Goal: Browse casually

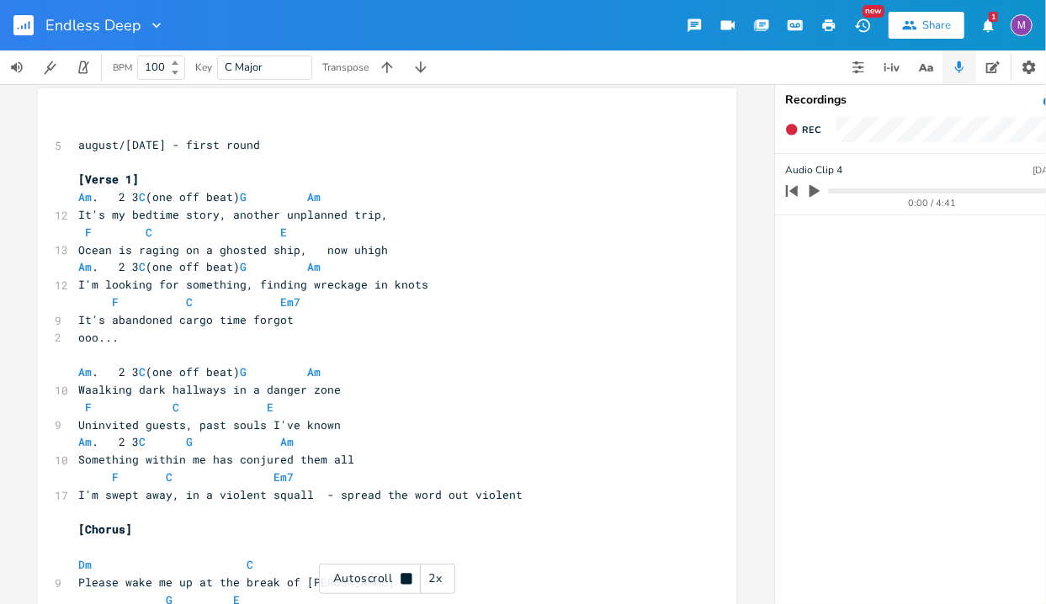
click at [22, 17] on rect "button" at bounding box center [23, 25] width 20 height 20
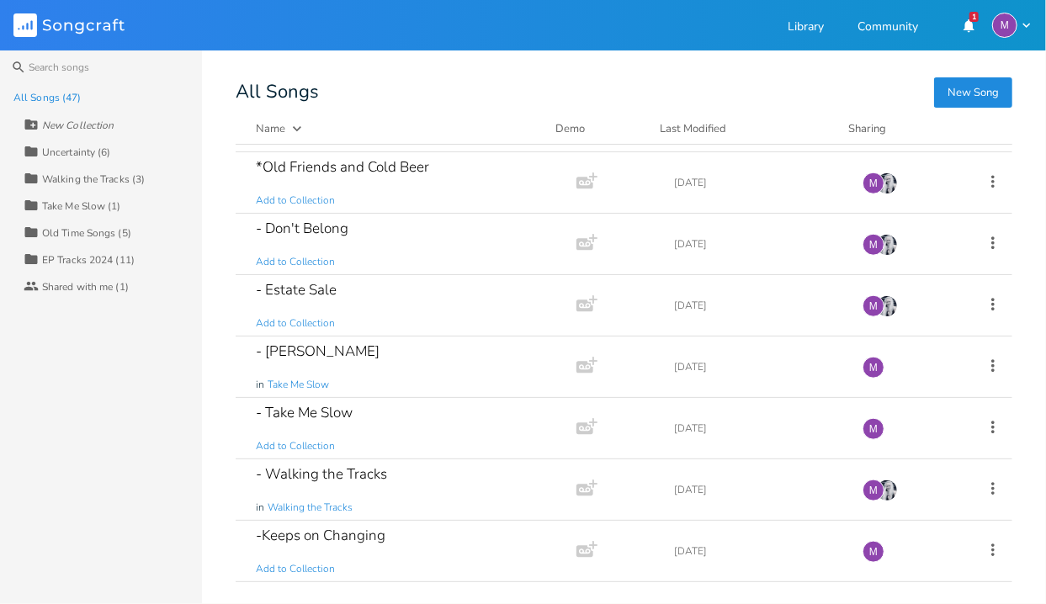
scroll to position [851, 0]
click at [409, 306] on div "- Estate Sale Add to Collection" at bounding box center [403, 306] width 294 height 61
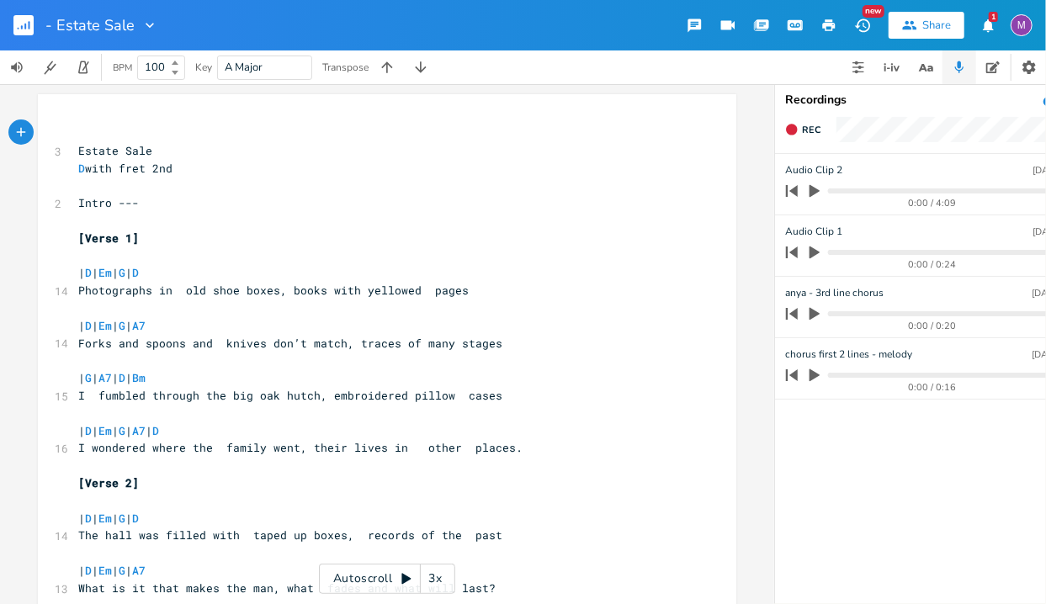
click at [397, 580] on div "Autoscroll 3x" at bounding box center [387, 579] width 136 height 30
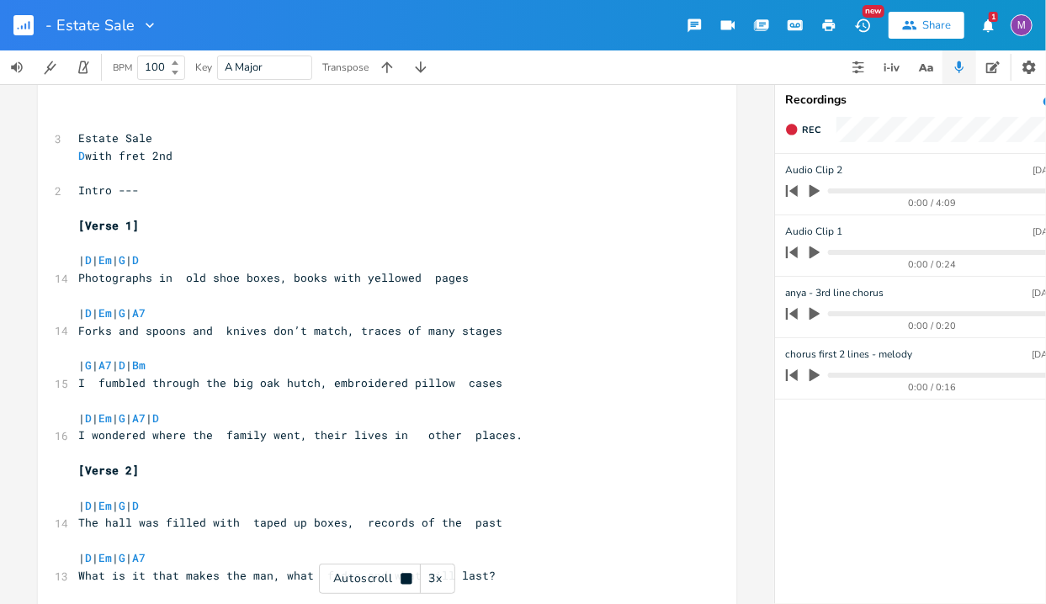
click at [434, 582] on div "3x" at bounding box center [436, 579] width 30 height 30
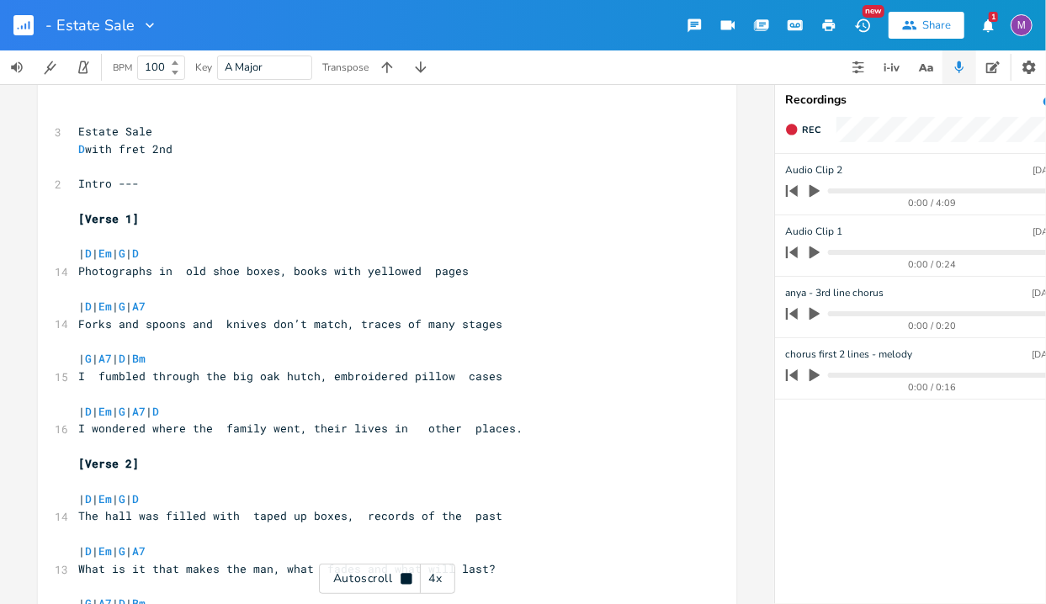
click at [434, 582] on div "4x" at bounding box center [436, 579] width 30 height 30
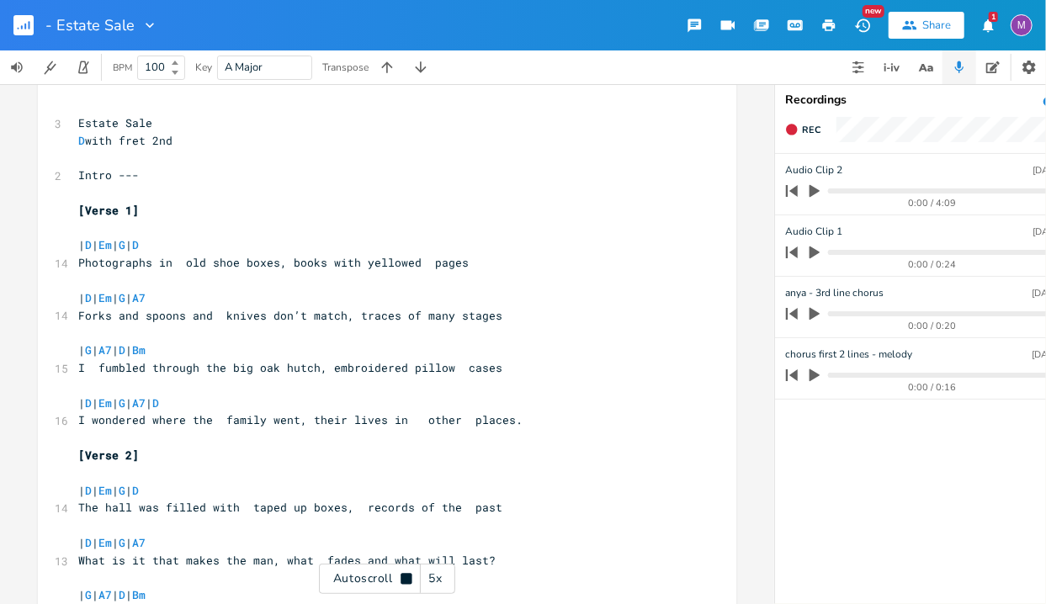
click at [434, 582] on div "5x" at bounding box center [436, 579] width 30 height 30
click at [434, 582] on div "1x" at bounding box center [436, 579] width 30 height 30
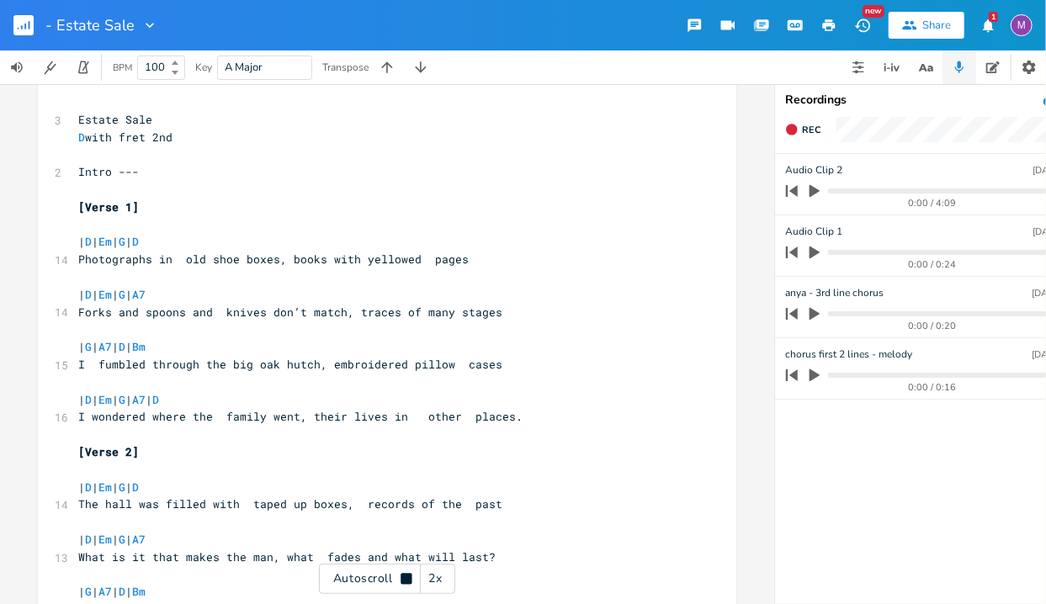
click at [434, 582] on div "2x" at bounding box center [436, 579] width 30 height 30
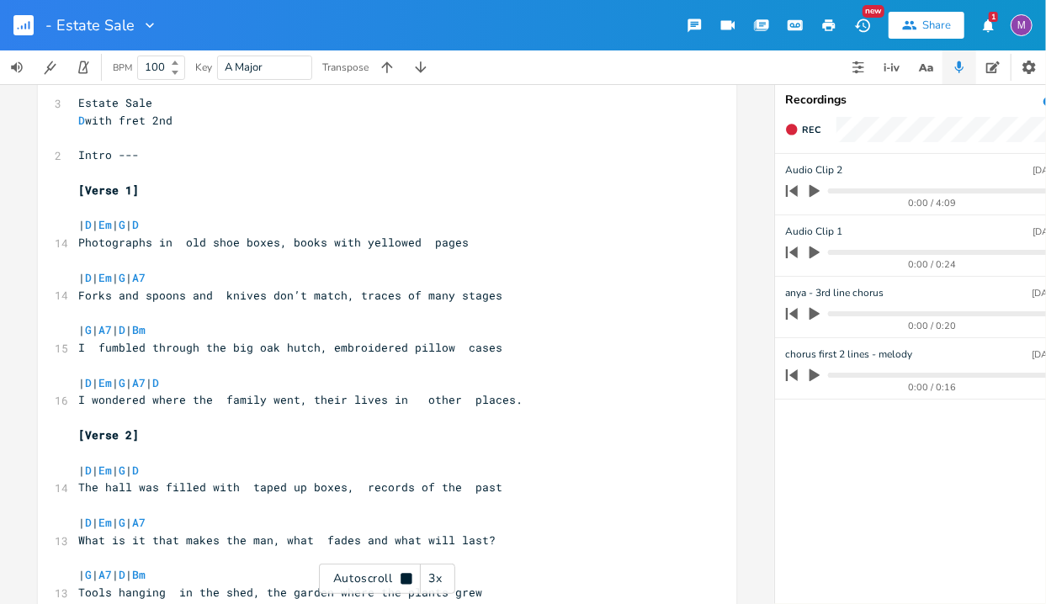
click at [440, 586] on div "3x" at bounding box center [436, 579] width 30 height 30
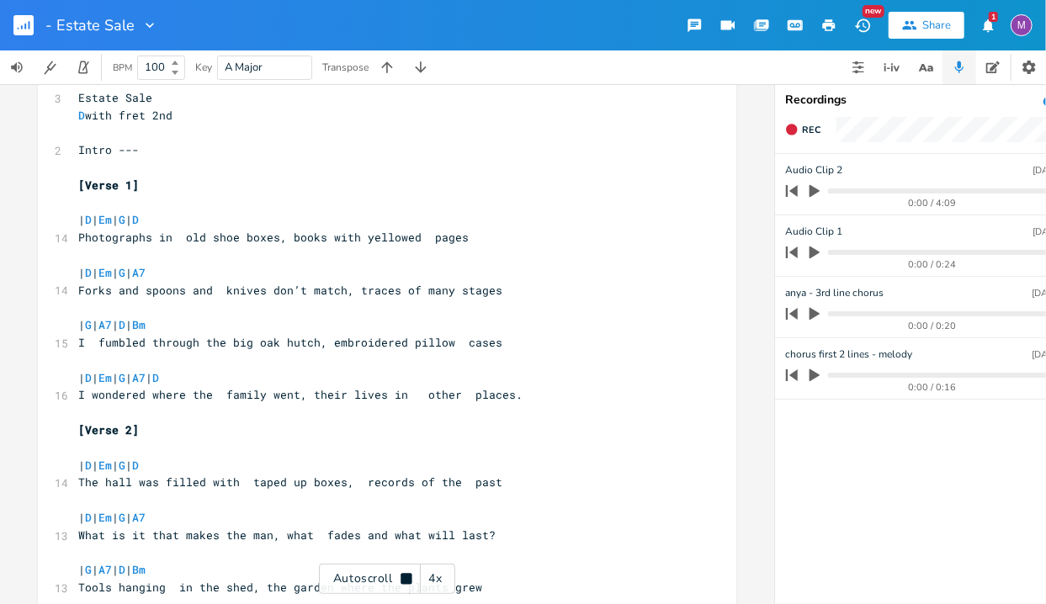
click at [440, 586] on div "4x" at bounding box center [436, 579] width 30 height 30
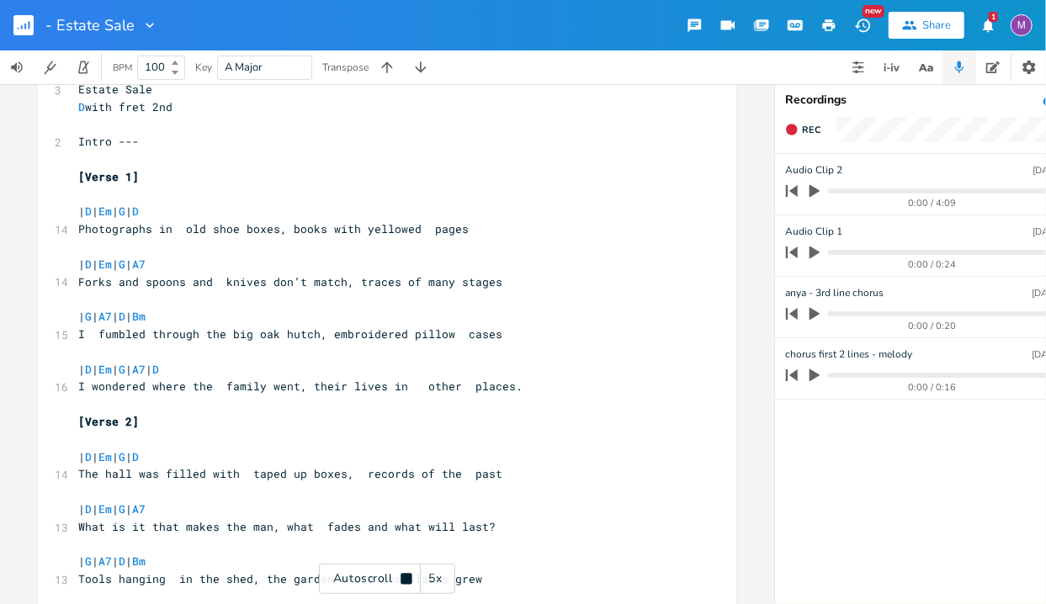
click at [440, 586] on div "5x" at bounding box center [436, 579] width 30 height 30
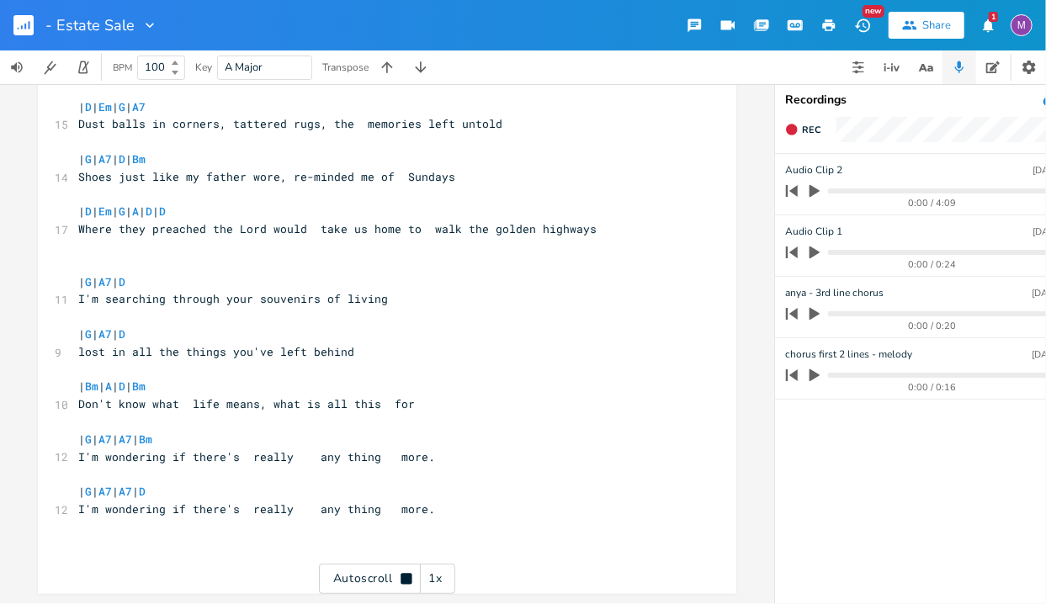
scroll to position [1016, 0]
click at [19, 24] on rect "button" at bounding box center [23, 25] width 20 height 20
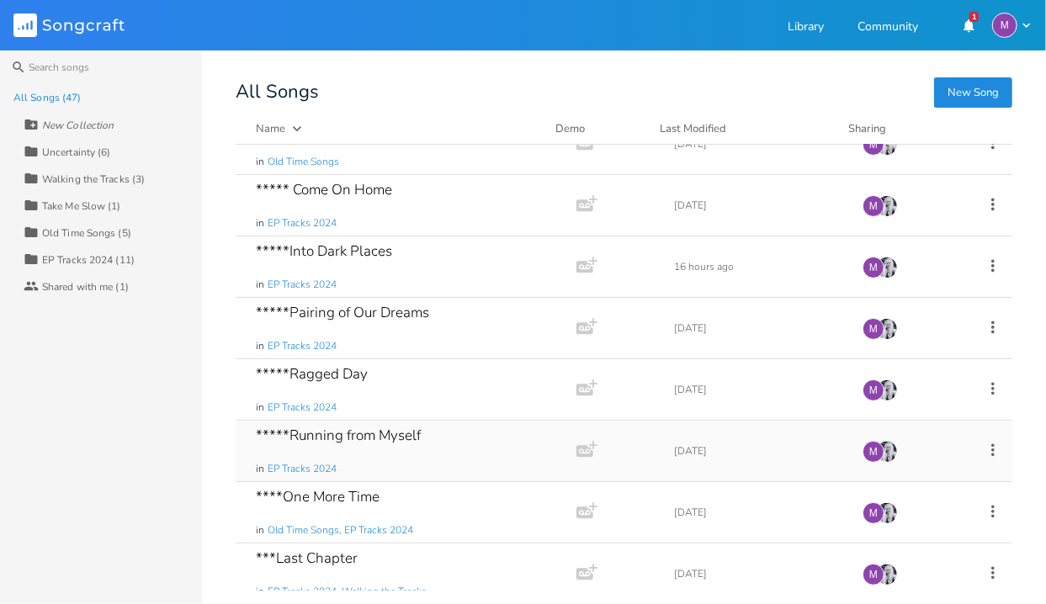
scroll to position [156, 0]
click at [388, 386] on div "*****Ragged Day in EP Tracks 2024" at bounding box center [403, 388] width 294 height 61
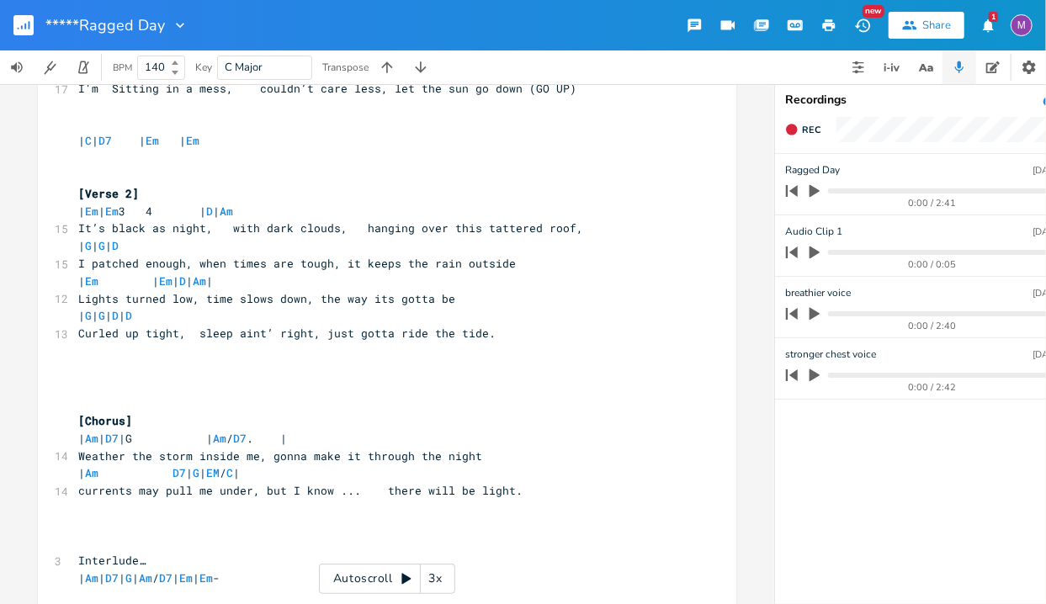
scroll to position [311, 0]
